Goal: Information Seeking & Learning: Find specific page/section

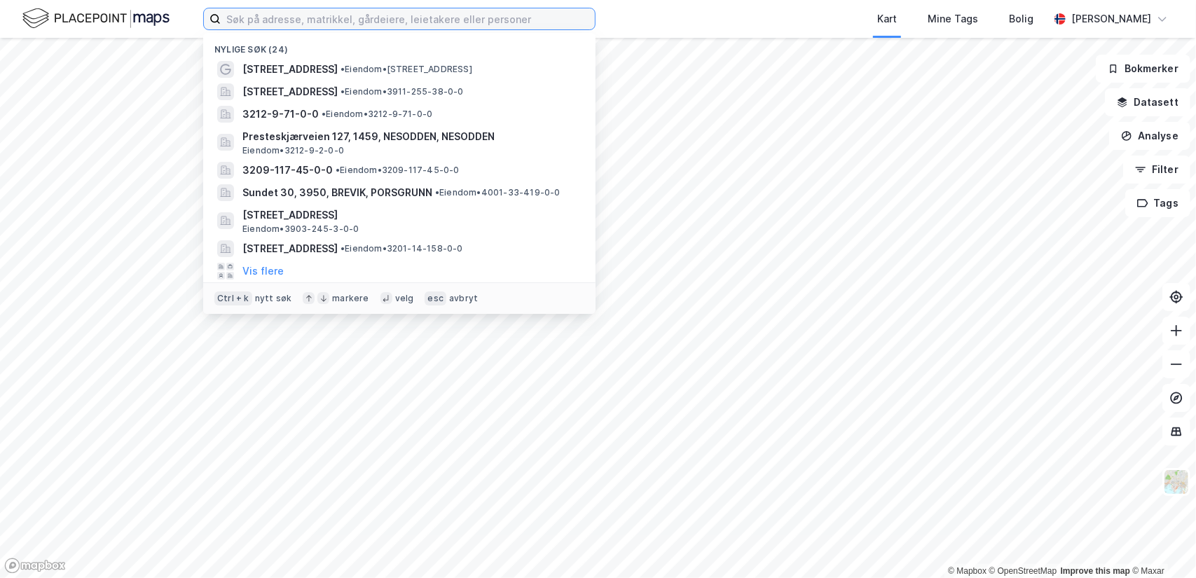
click at [407, 20] on input at bounding box center [408, 18] width 374 height 21
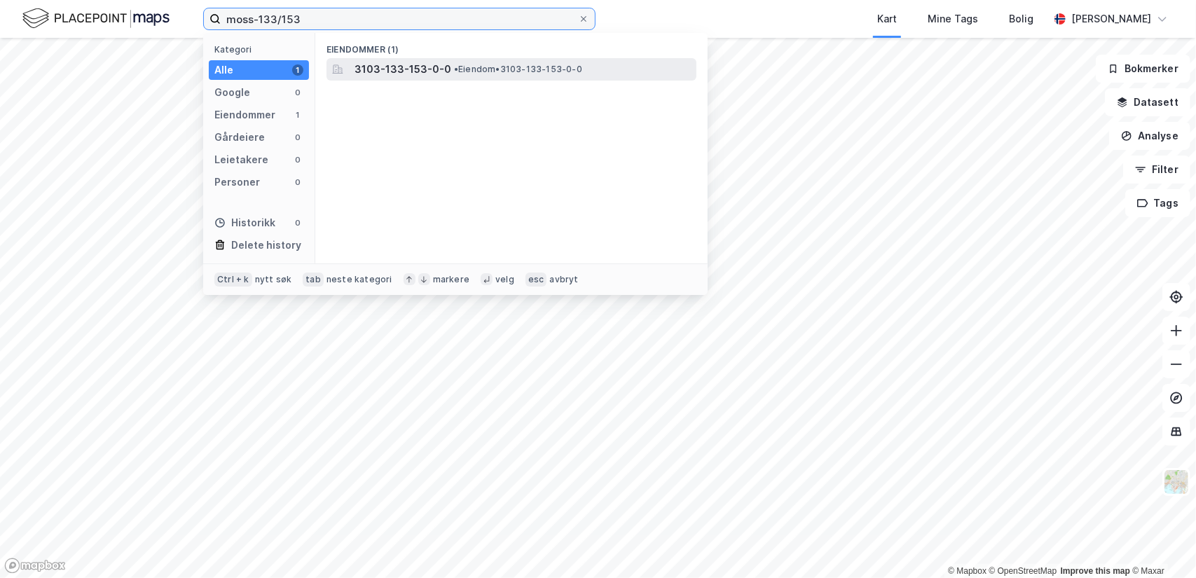
type input "moss-133/153"
click at [406, 71] on span "3103-133-153-0-0" at bounding box center [403, 69] width 97 height 17
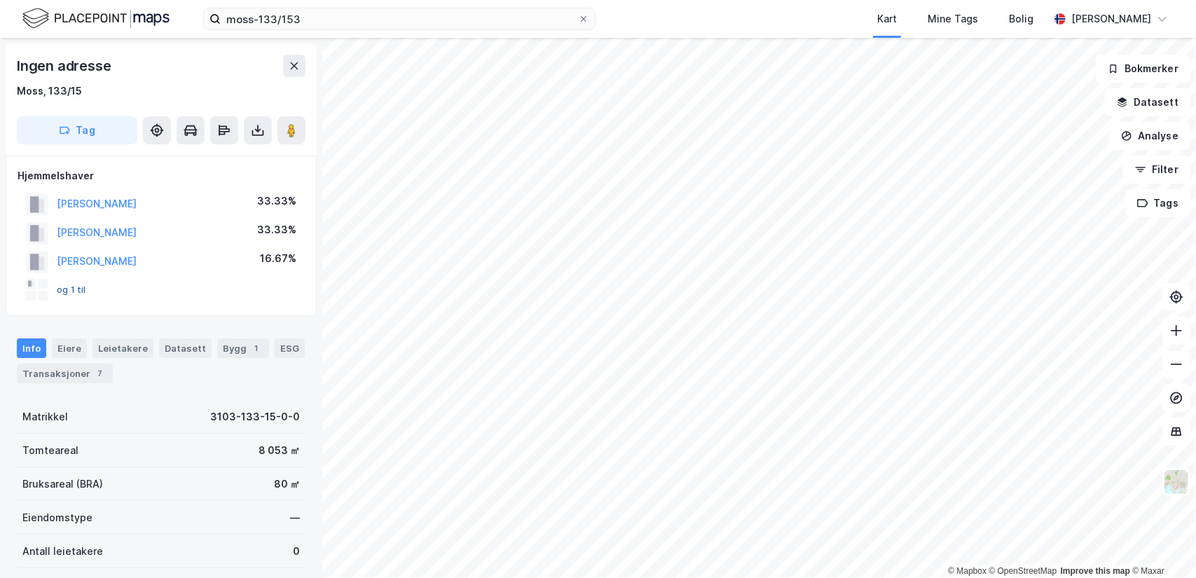
click at [0, 0] on button "og 1 til" at bounding box center [0, 0] width 0 height 0
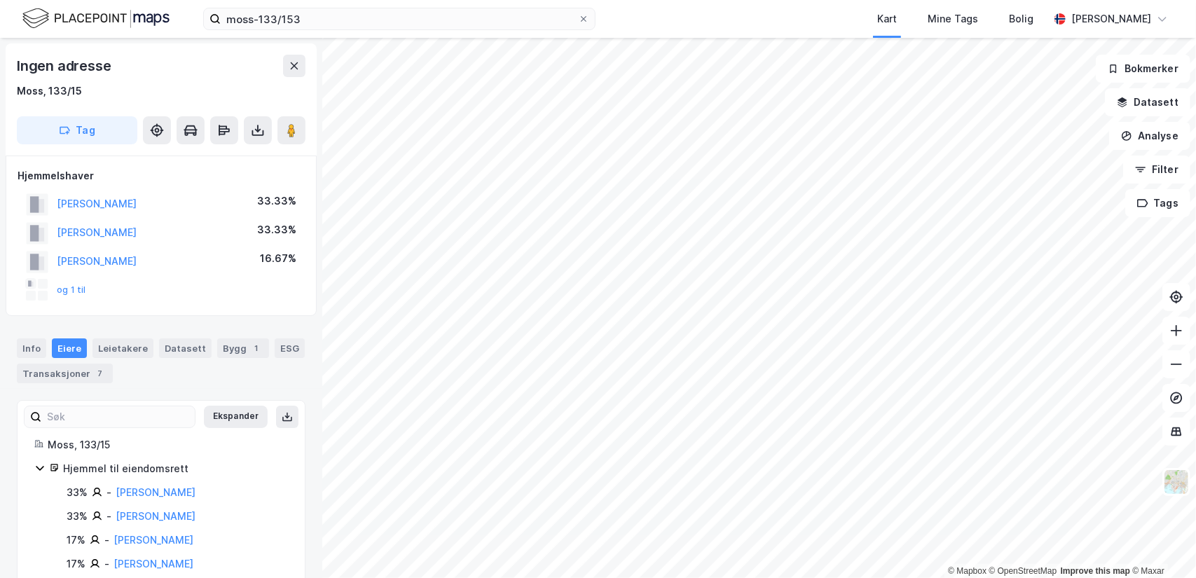
scroll to position [27, 0]
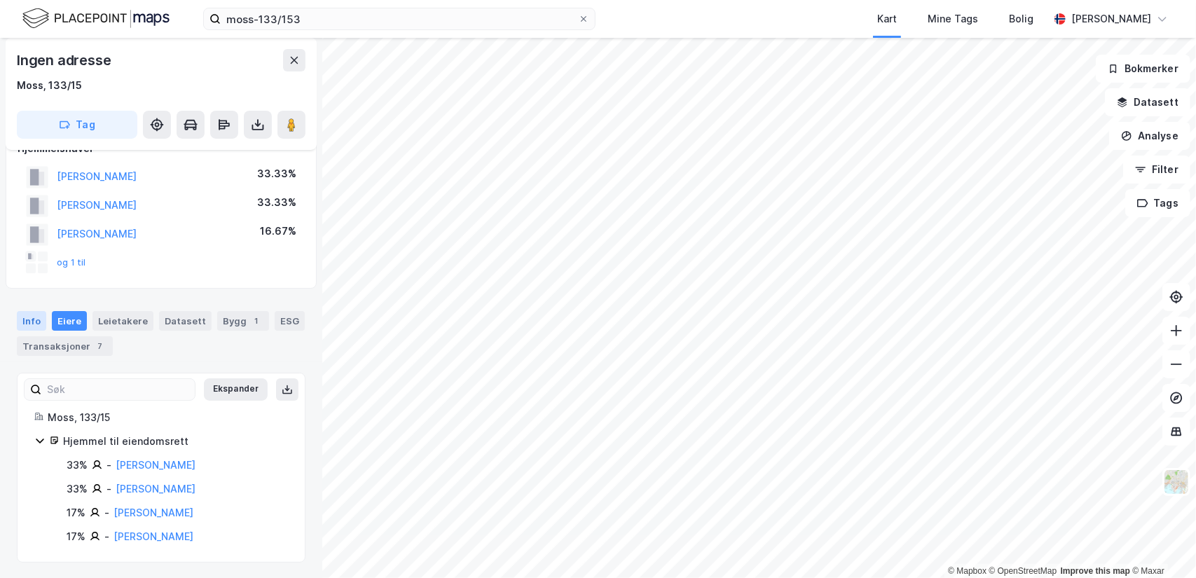
click at [29, 319] on div "Info" at bounding box center [31, 321] width 29 height 20
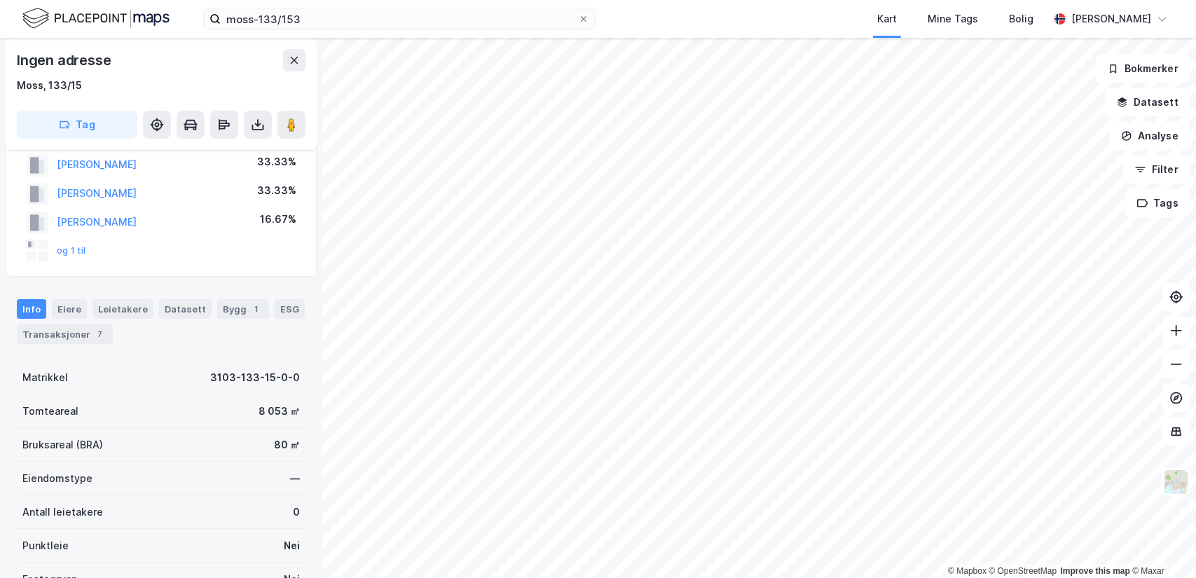
scroll to position [27, 0]
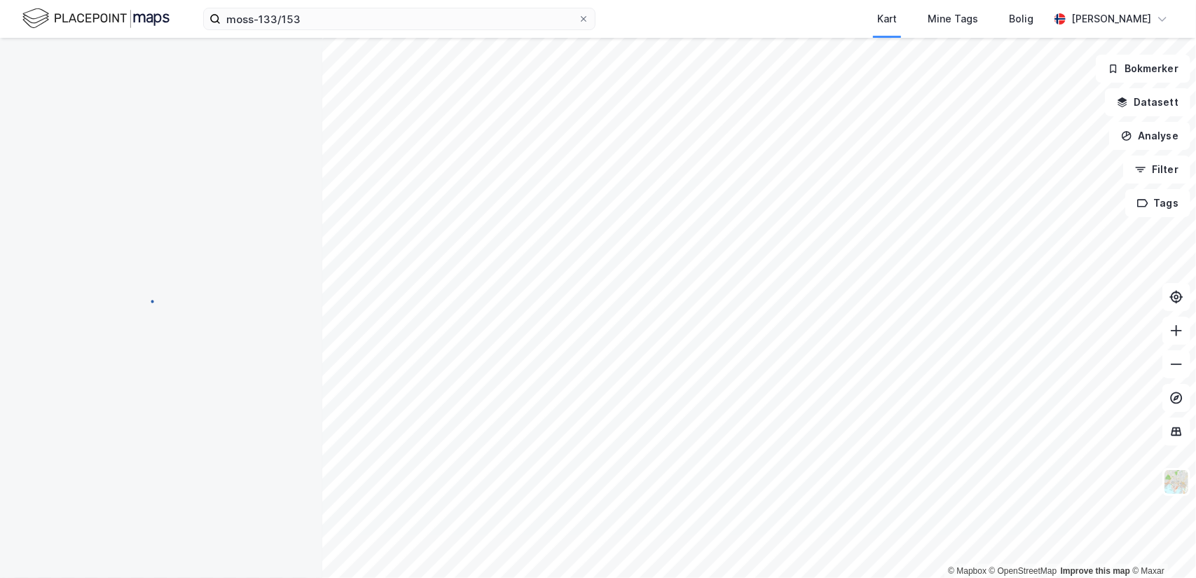
scroll to position [27, 0]
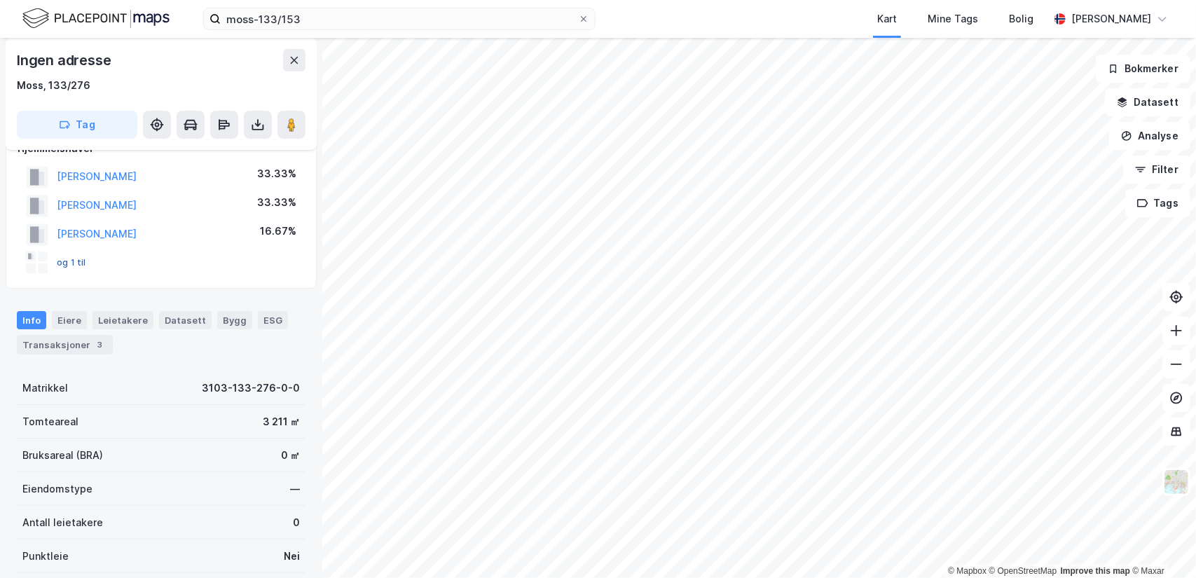
click at [0, 0] on button "og 1 til" at bounding box center [0, 0] width 0 height 0
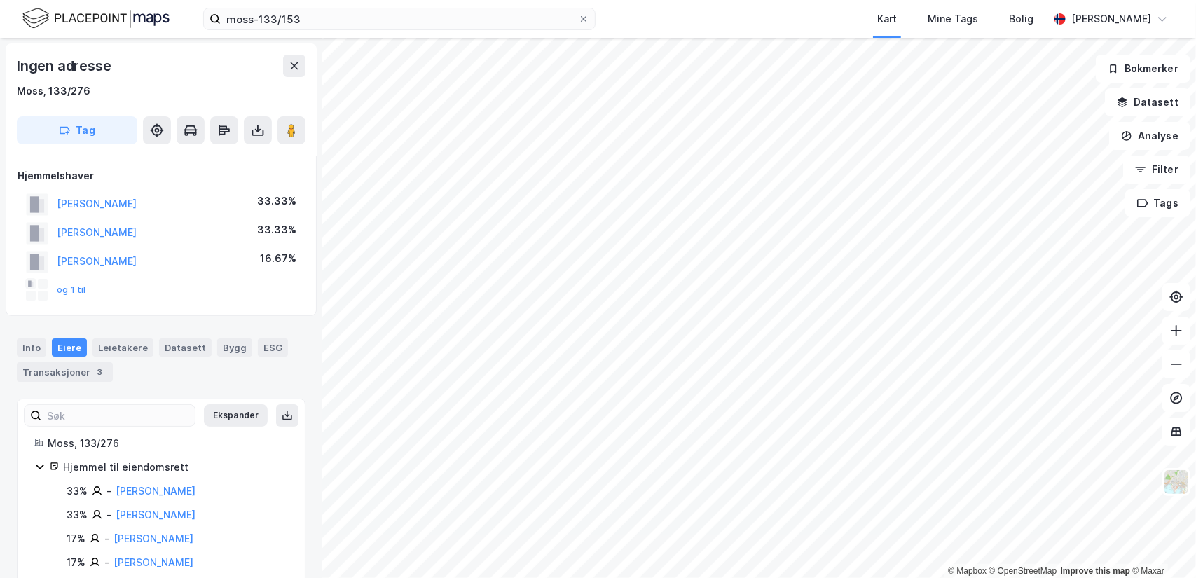
scroll to position [27, 0]
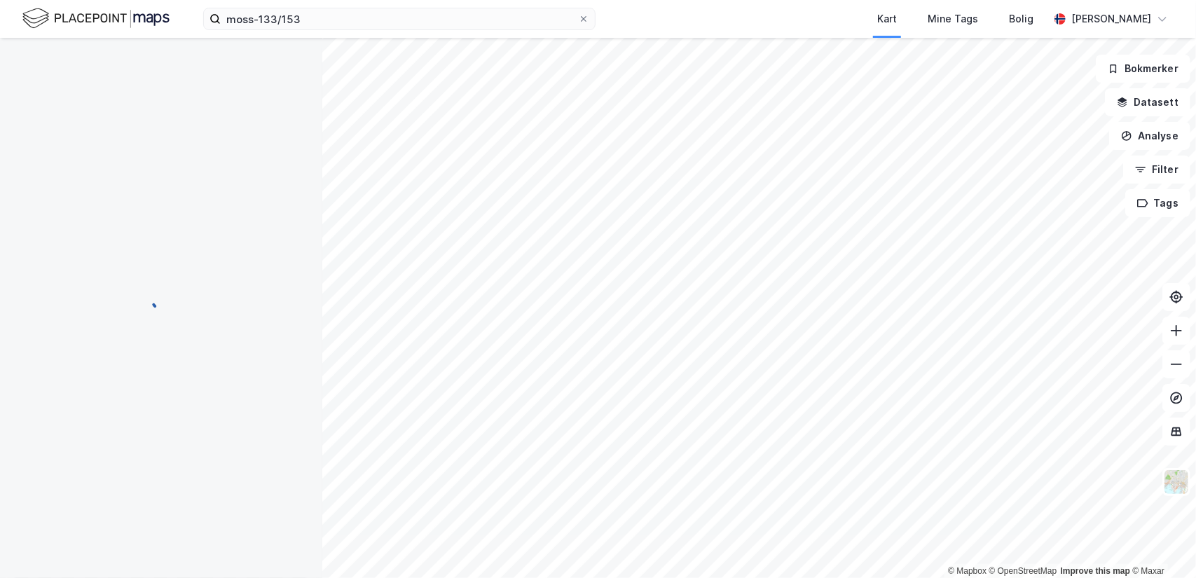
scroll to position [27, 0]
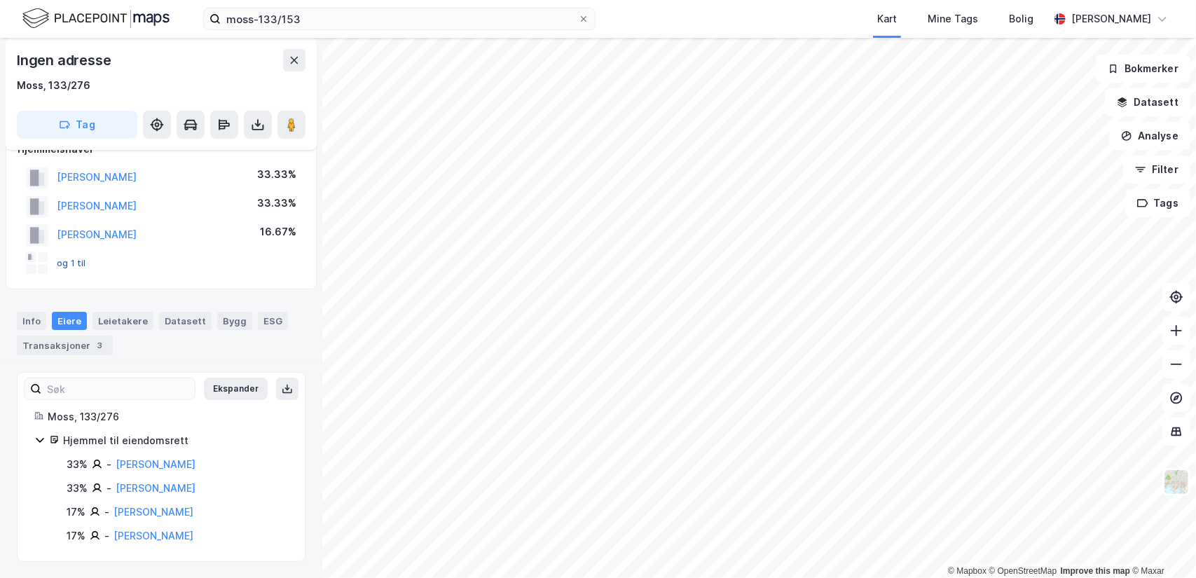
click at [0, 0] on button "og 1 til" at bounding box center [0, 0] width 0 height 0
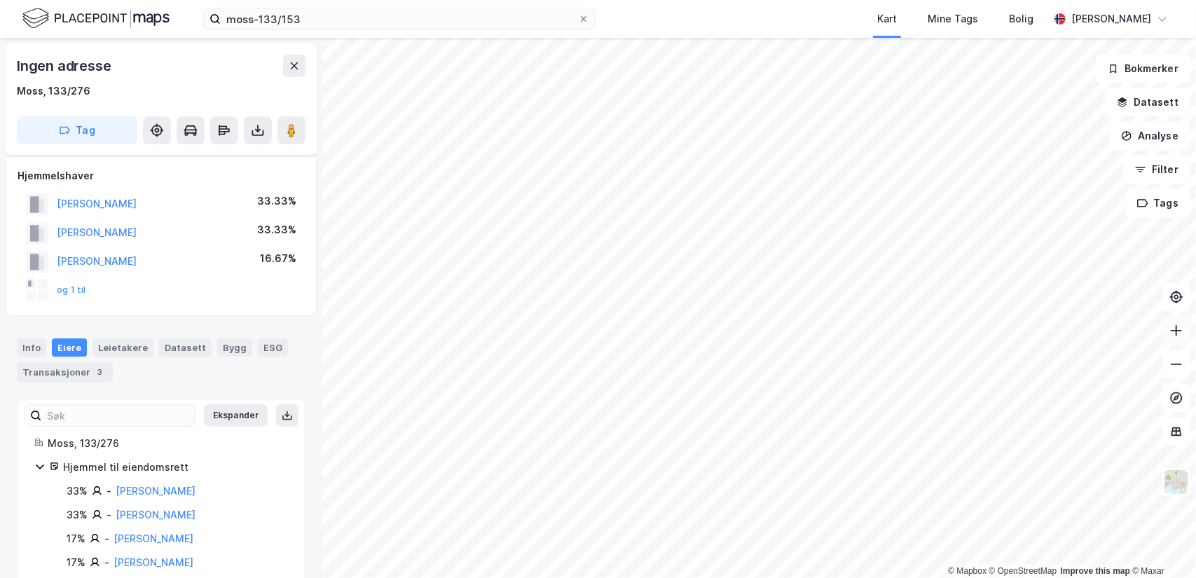
scroll to position [27, 0]
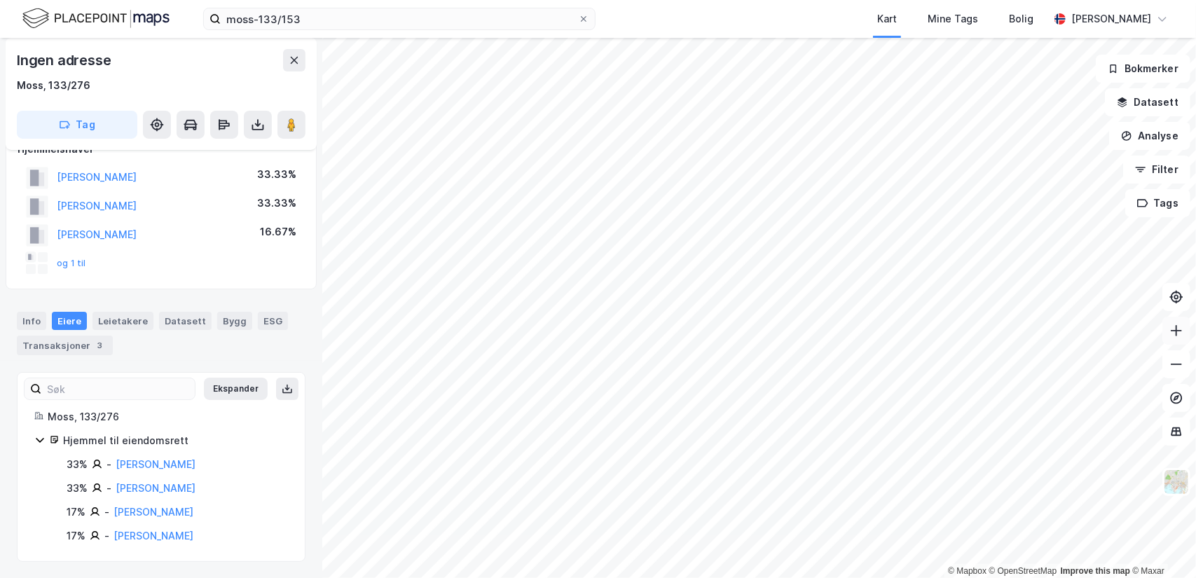
scroll to position [27, 0]
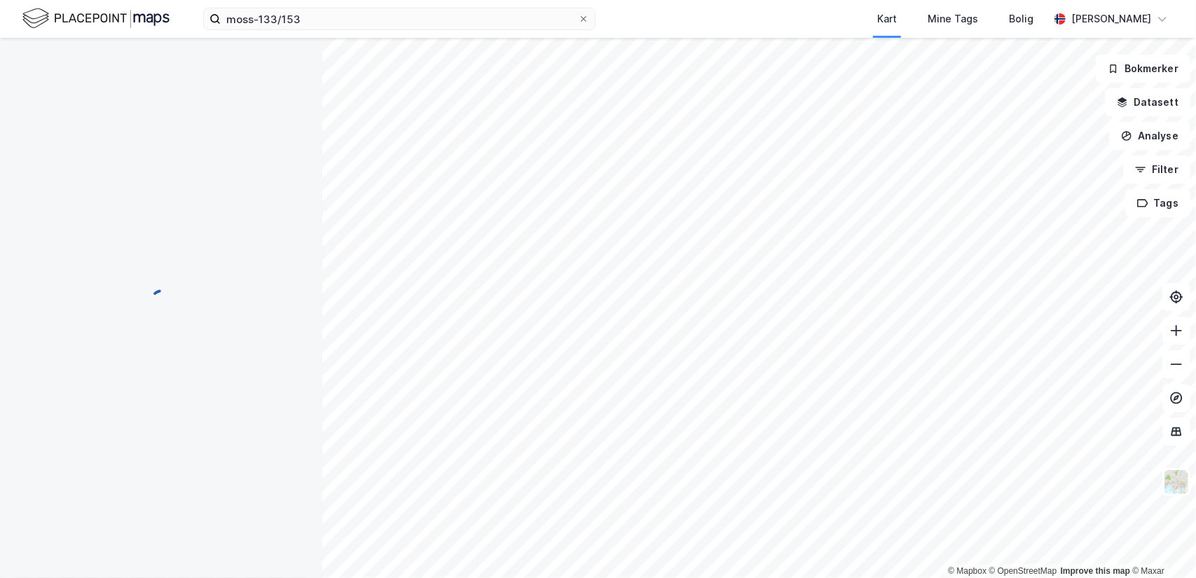
scroll to position [27, 0]
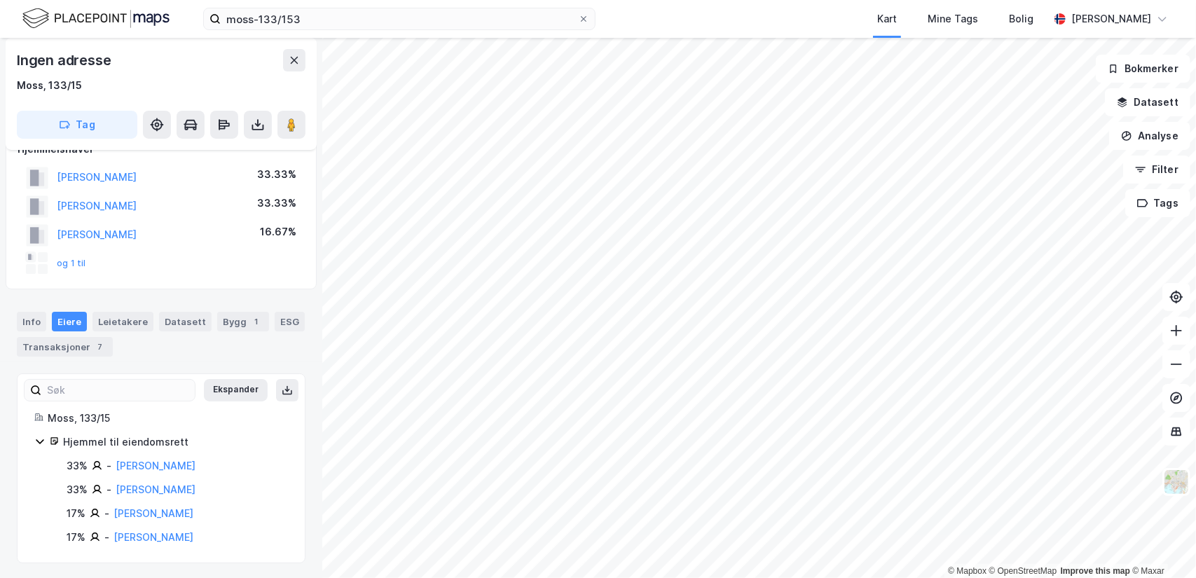
scroll to position [27, 0]
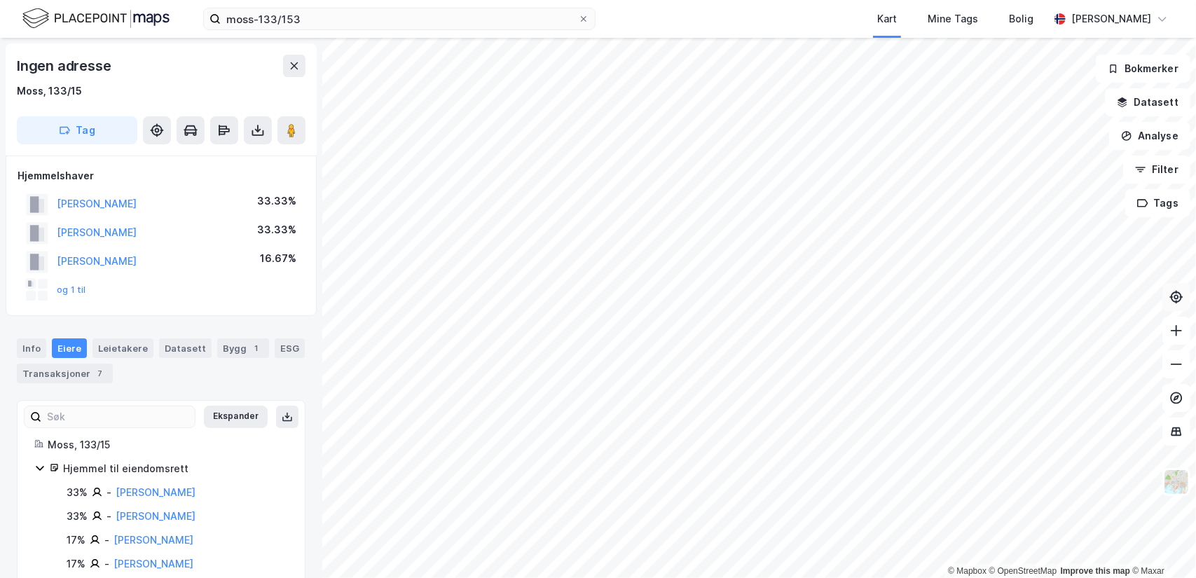
scroll to position [27, 0]
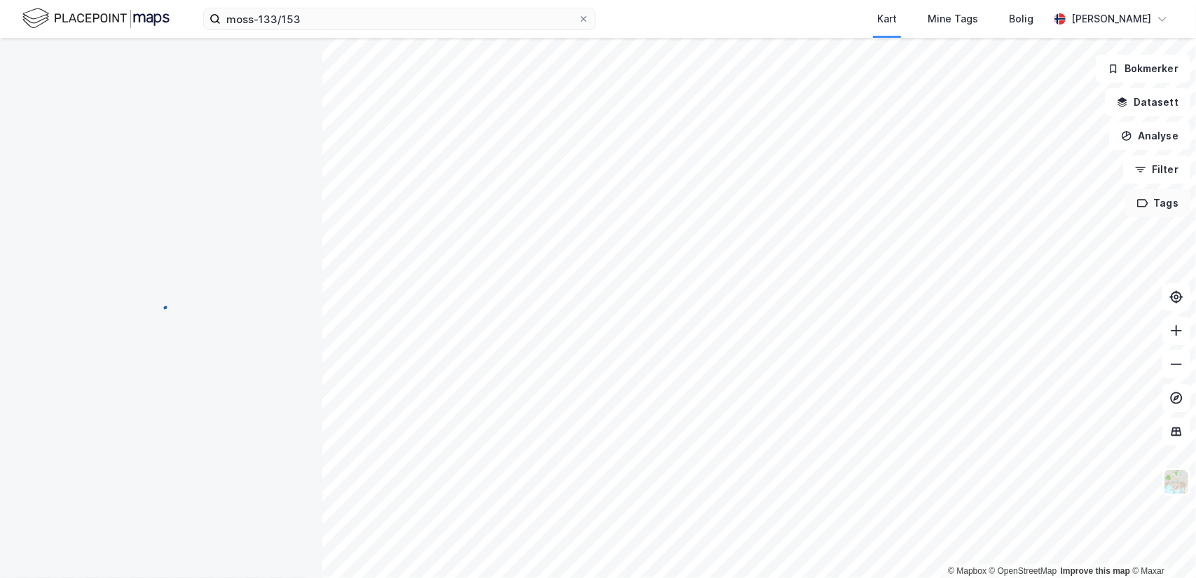
scroll to position [27, 0]
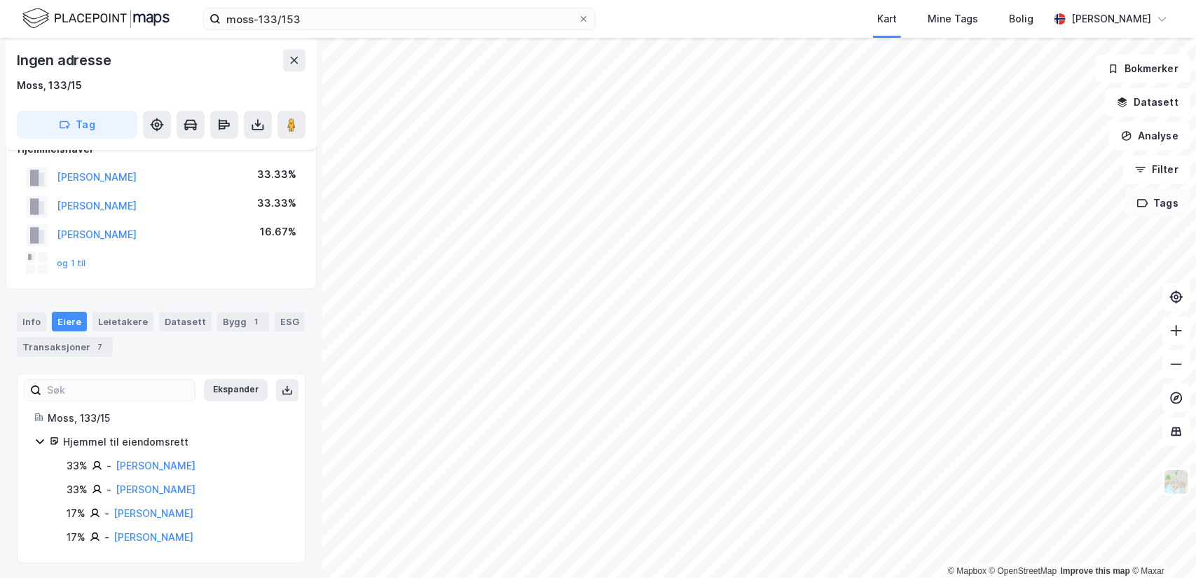
scroll to position [27, 0]
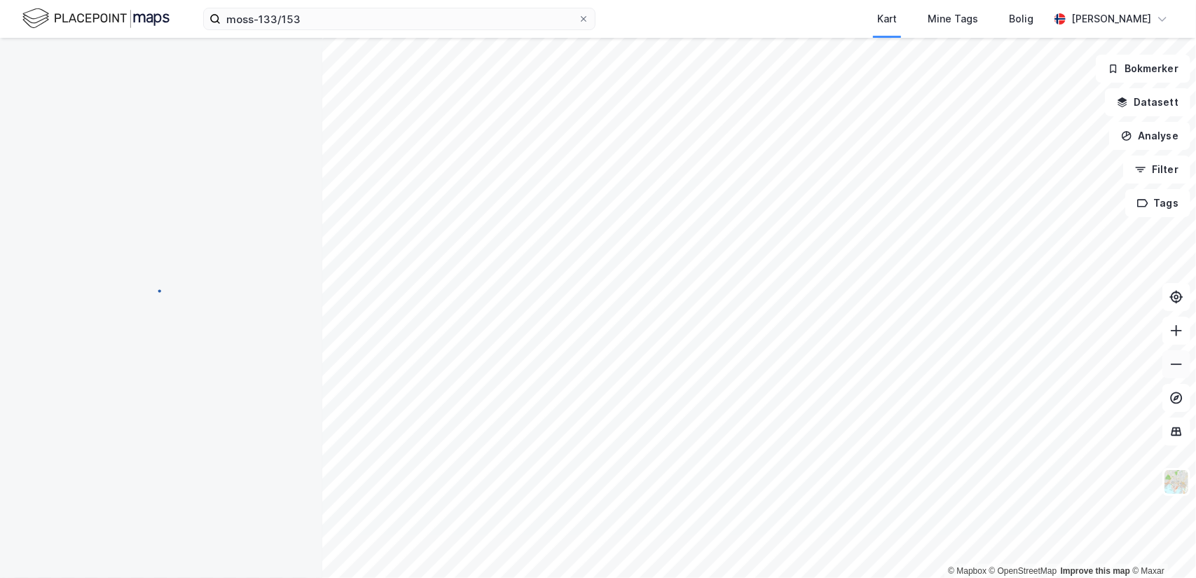
scroll to position [27, 0]
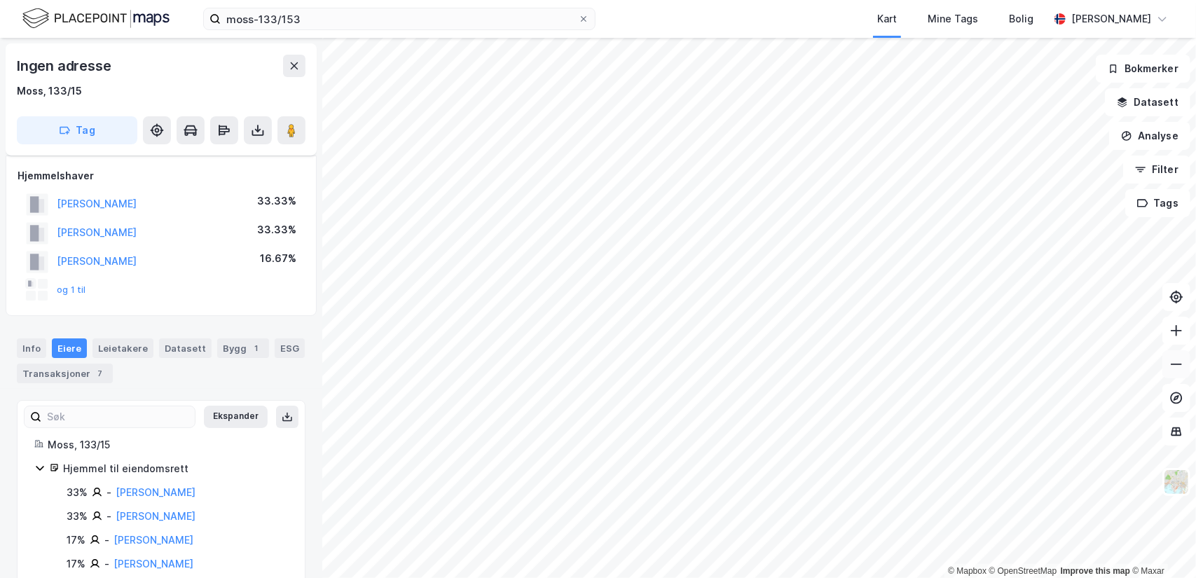
scroll to position [27, 0]
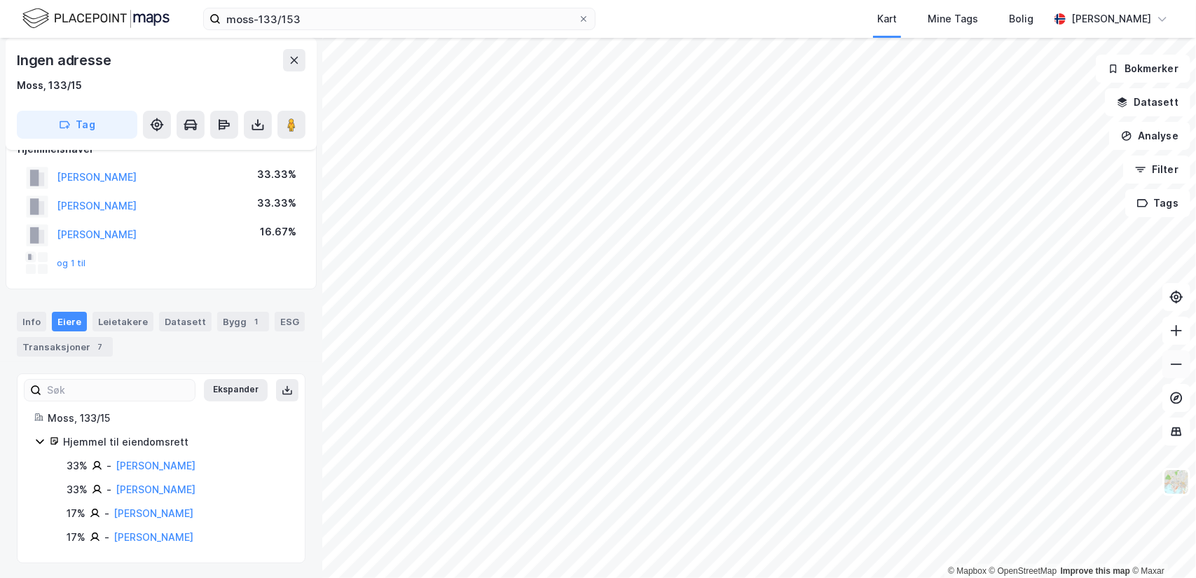
scroll to position [27, 0]
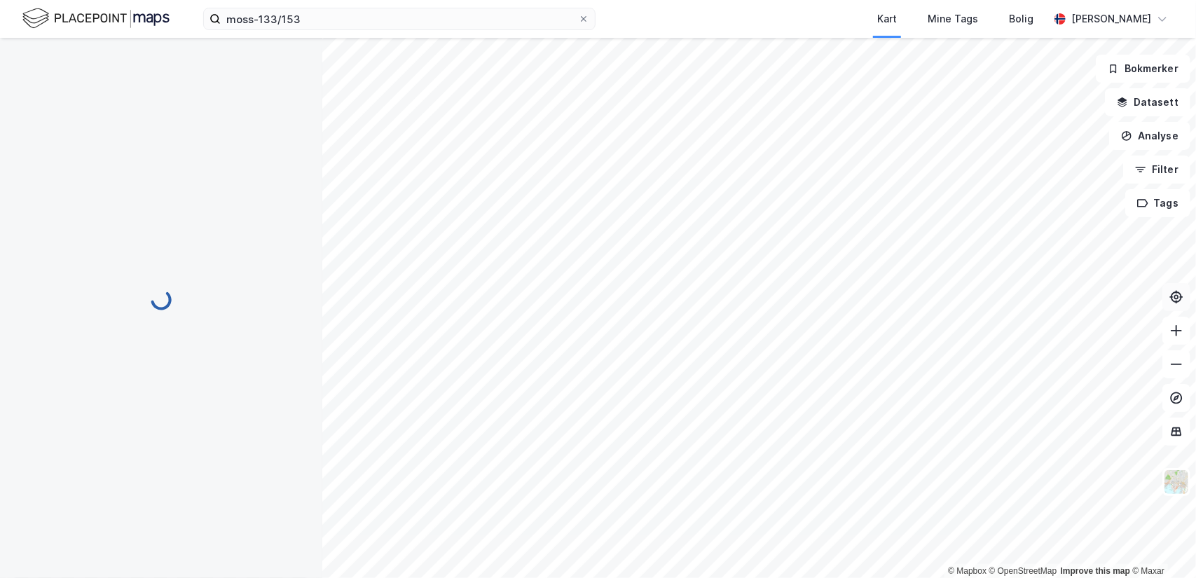
scroll to position [27, 0]
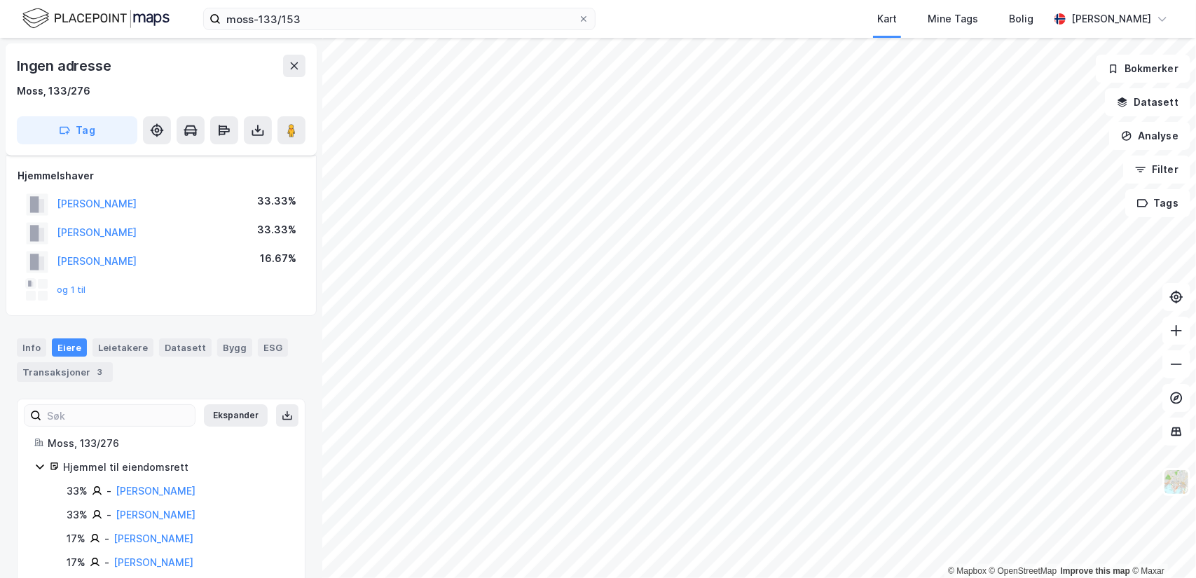
scroll to position [27, 0]
